Goal: Task Accomplishment & Management: Use online tool/utility

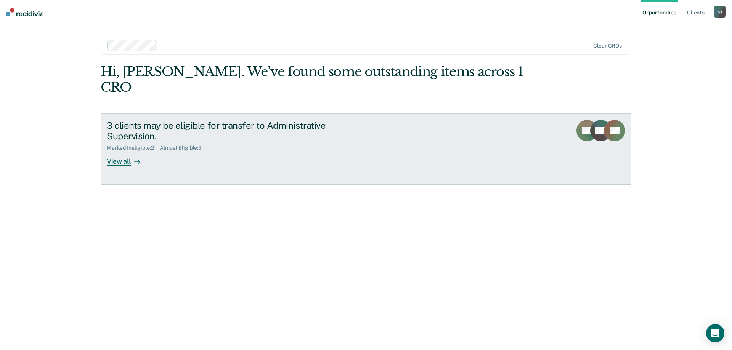
click at [120, 151] on div "View all" at bounding box center [128, 158] width 43 height 15
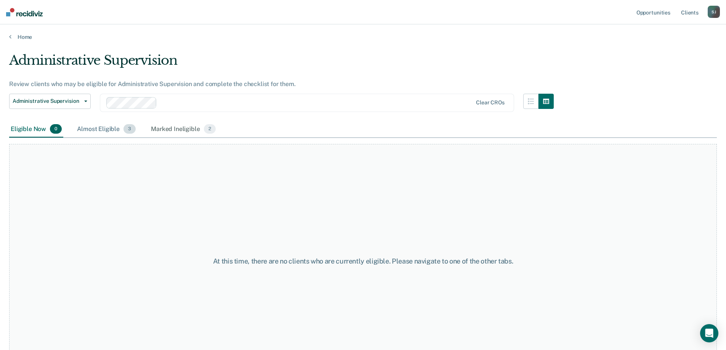
click at [101, 128] on div "Almost Eligible 3" at bounding box center [106, 129] width 62 height 17
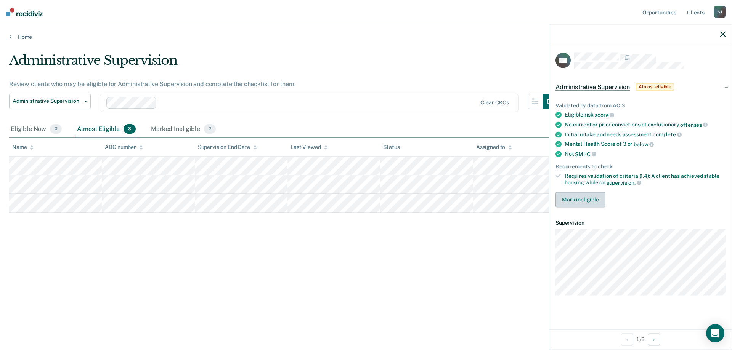
click at [580, 194] on button "Mark ineligible" at bounding box center [580, 199] width 50 height 15
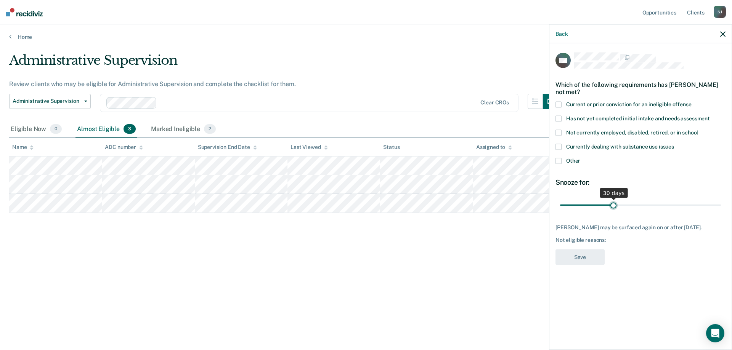
click at [612, 204] on input "range" at bounding box center [640, 205] width 161 height 13
click at [559, 163] on label "Other" at bounding box center [640, 162] width 170 height 8
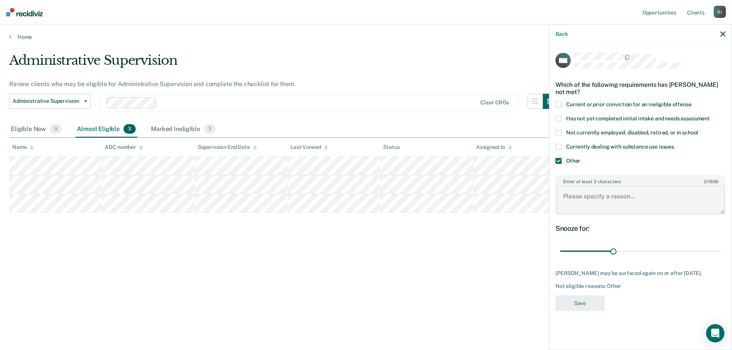
click at [585, 196] on textarea "Enter at least 3 characters 0 / 1600" at bounding box center [640, 200] width 168 height 28
click at [570, 191] on textarea "Enter at least 3 characters 0 / 1600" at bounding box center [640, 200] width 168 height 28
type textarea "The offender's CSED-09/11/2025"
drag, startPoint x: 619, startPoint y: 252, endPoint x: 604, endPoint y: 249, distance: 15.2
type input "25"
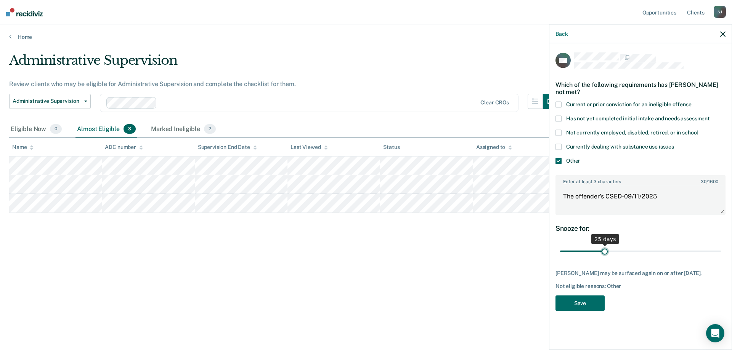
click at [604, 249] on input "range" at bounding box center [640, 251] width 161 height 13
click at [583, 308] on button "Save" at bounding box center [579, 303] width 49 height 16
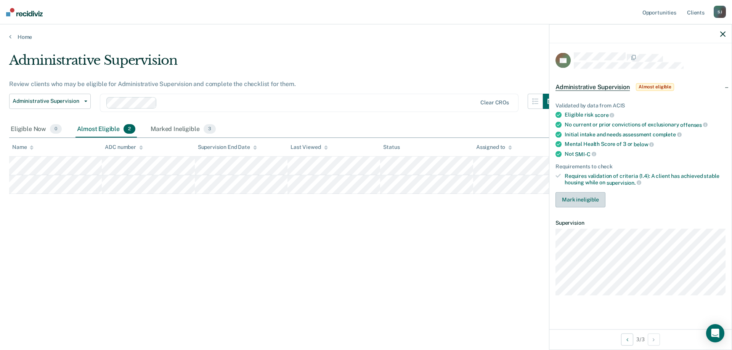
click at [572, 199] on button "Mark ineligible" at bounding box center [580, 199] width 50 height 15
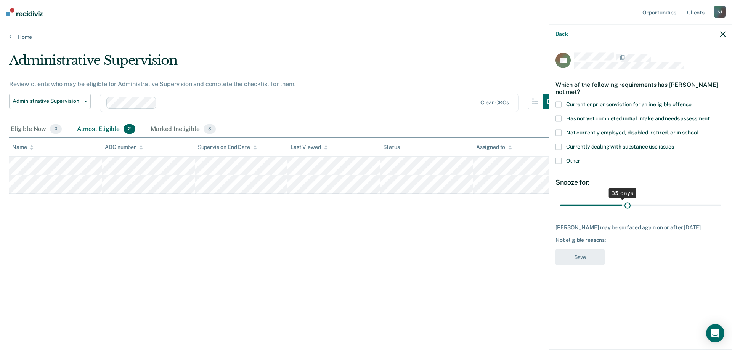
drag, startPoint x: 616, startPoint y: 201, endPoint x: 626, endPoint y: 206, distance: 11.8
click at [626, 206] on input "range" at bounding box center [640, 205] width 161 height 13
drag, startPoint x: 627, startPoint y: 206, endPoint x: 700, endPoint y: 218, distance: 74.2
click at [700, 212] on input "range" at bounding box center [640, 205] width 161 height 13
drag, startPoint x: 698, startPoint y: 204, endPoint x: 494, endPoint y: 195, distance: 204.1
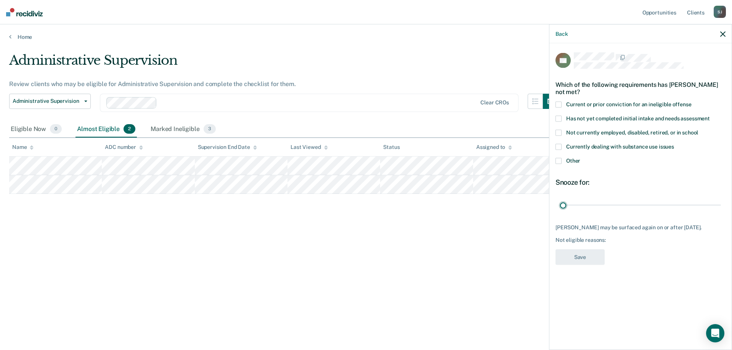
click at [560, 199] on input "range" at bounding box center [640, 205] width 161 height 13
drag, startPoint x: 562, startPoint y: 204, endPoint x: 620, endPoint y: 203, distance: 57.6
type input "34"
click at [620, 203] on input "range" at bounding box center [640, 205] width 161 height 13
click at [558, 116] on span at bounding box center [558, 119] width 6 height 6
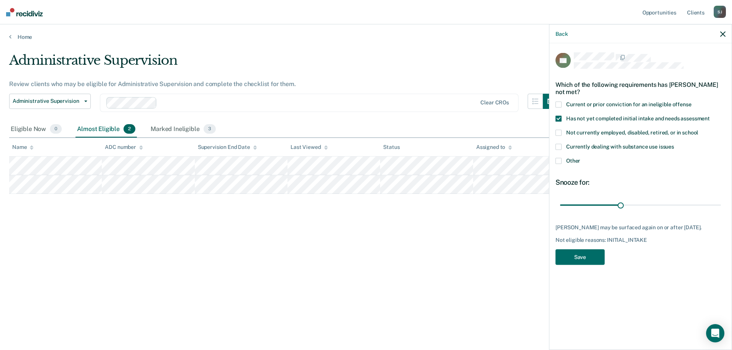
click at [558, 133] on span at bounding box center [558, 133] width 6 height 6
click at [561, 118] on span at bounding box center [558, 119] width 6 height 6
click at [570, 250] on button "Save" at bounding box center [579, 258] width 49 height 16
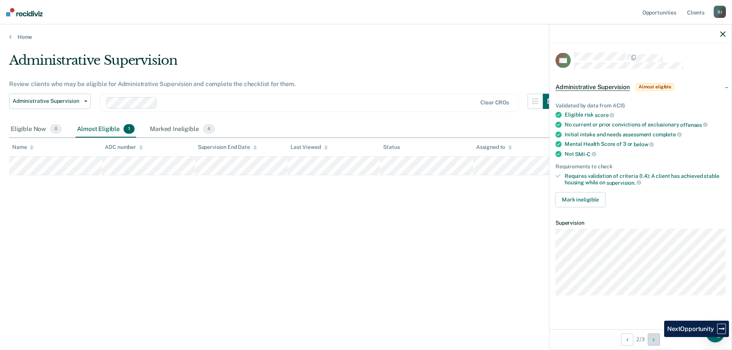
click at [658, 337] on button "Next Opportunity" at bounding box center [653, 339] width 12 height 12
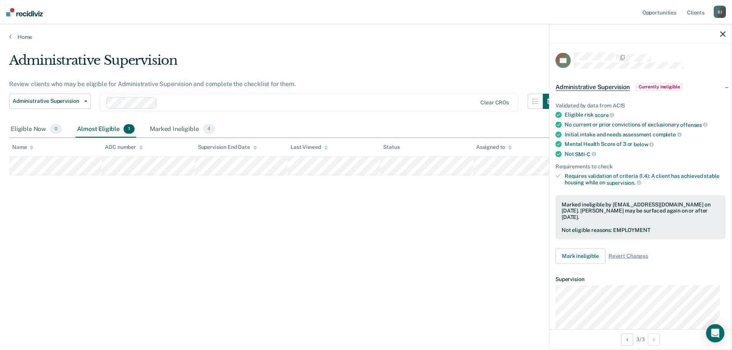
click at [661, 84] on span "Currently ineligible" at bounding box center [659, 87] width 47 height 8
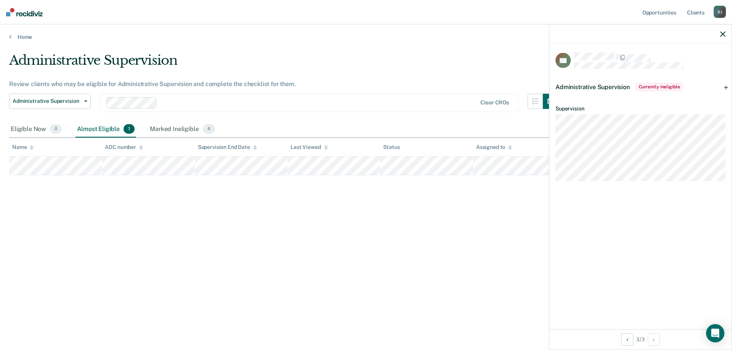
click at [663, 84] on span "Currently ineligible" at bounding box center [659, 87] width 47 height 8
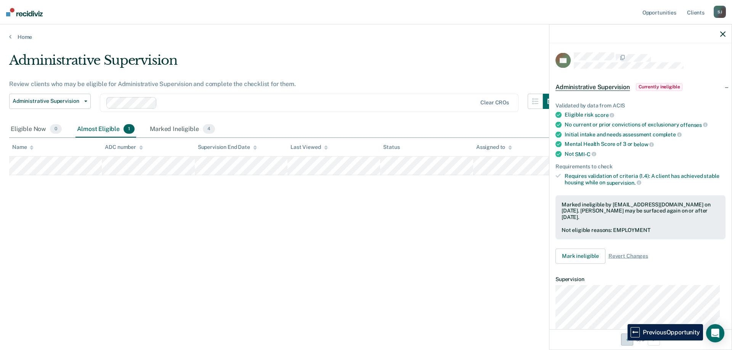
click at [622, 341] on button "Previous Opportunity" at bounding box center [627, 339] width 12 height 12
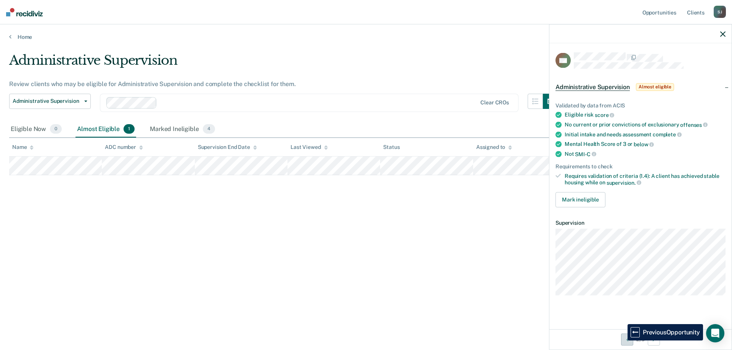
click at [622, 341] on button "Previous Opportunity" at bounding box center [627, 339] width 12 height 12
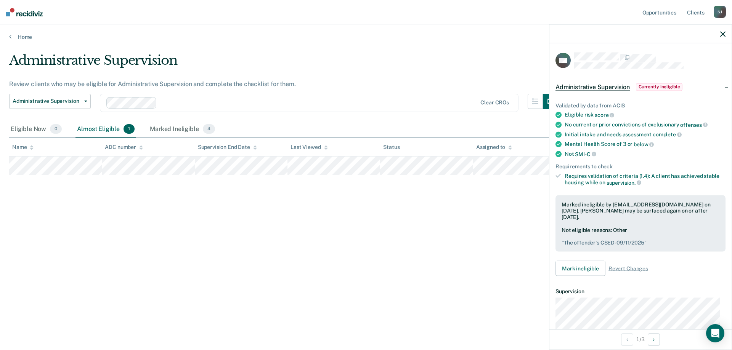
click at [719, 87] on div "Administrative Supervision Currently ineligible" at bounding box center [640, 87] width 182 height 24
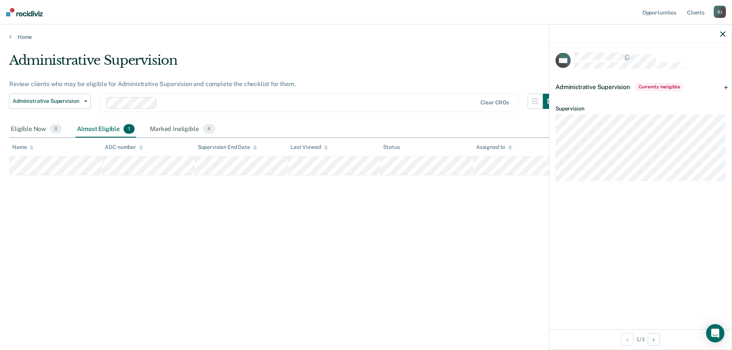
click at [607, 84] on span "Administrative Supervision" at bounding box center [592, 86] width 74 height 7
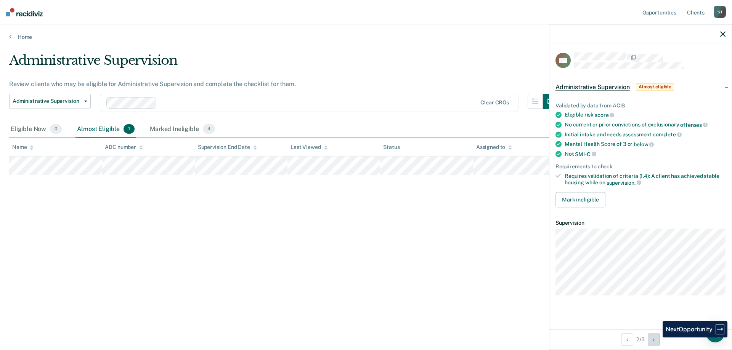
click at [657, 338] on button "Next Opportunity" at bounding box center [653, 339] width 12 height 12
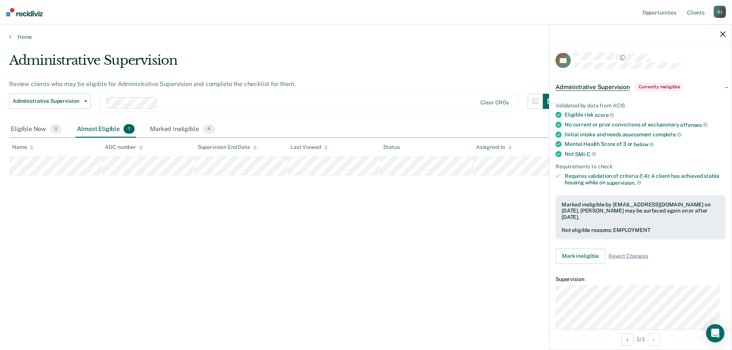
click at [720, 33] on icon "button" at bounding box center [722, 33] width 5 height 5
